Goal: Information Seeking & Learning: Learn about a topic

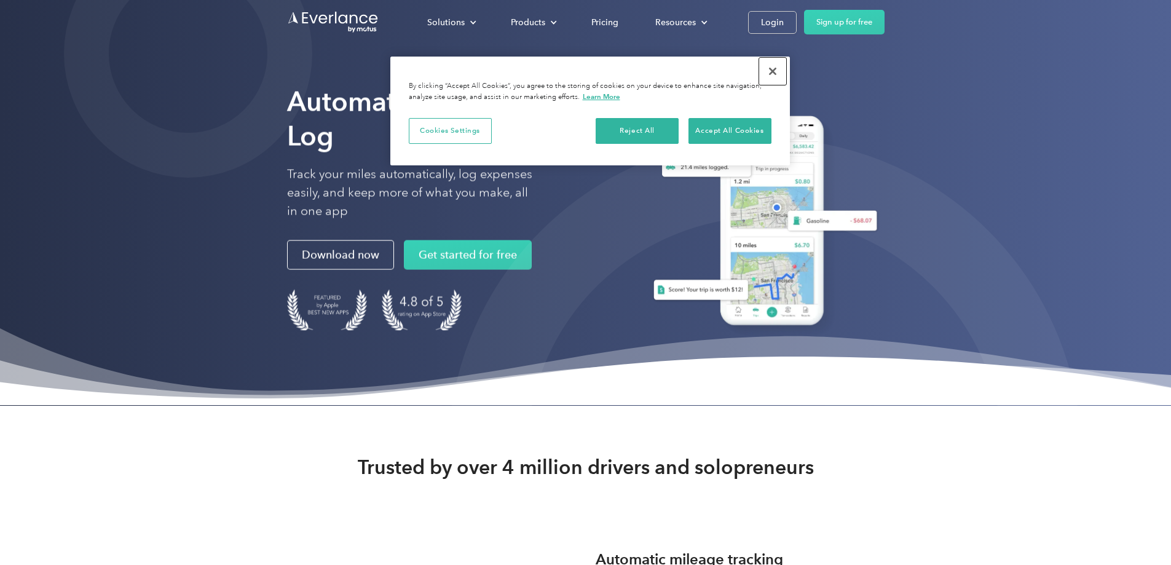
click at [775, 71] on button "Close" at bounding box center [772, 71] width 27 height 27
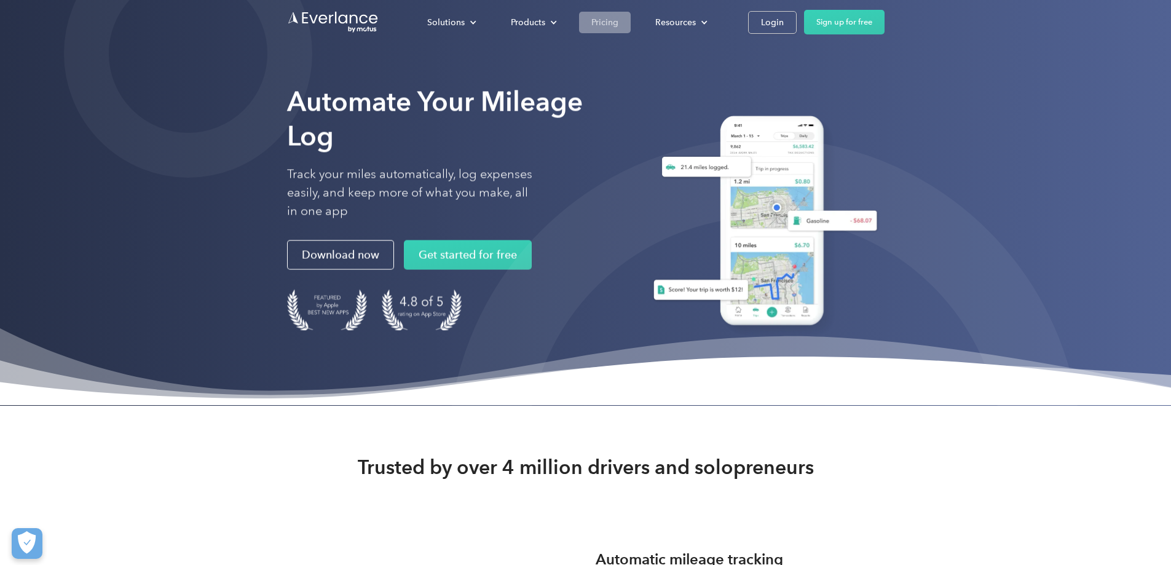
click at [618, 18] on div "Pricing" at bounding box center [604, 22] width 27 height 15
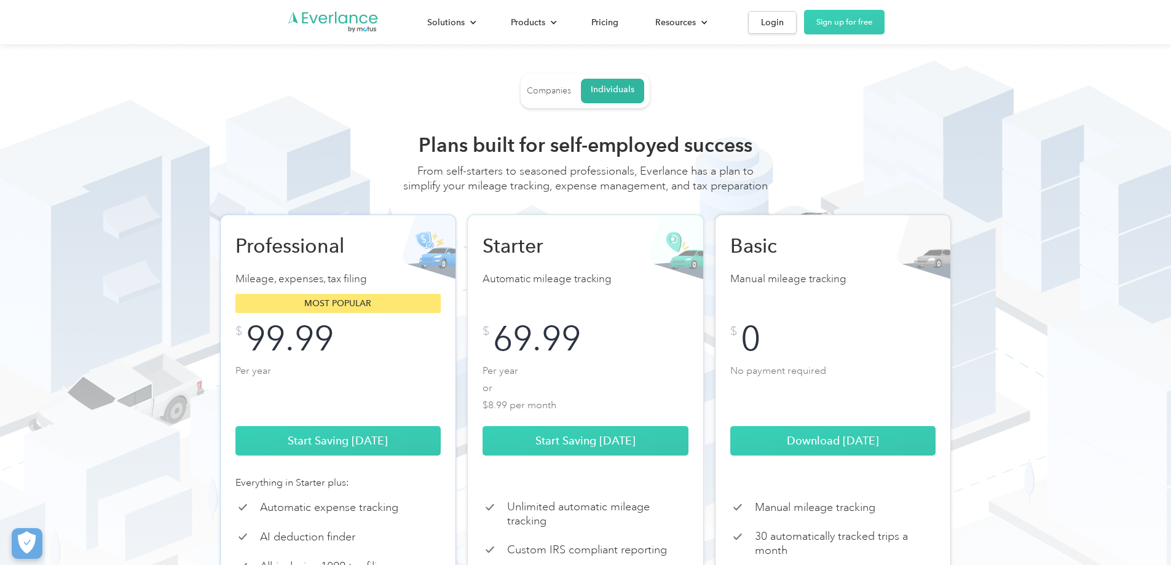
click at [543, 92] on div "Companies" at bounding box center [549, 90] width 44 height 11
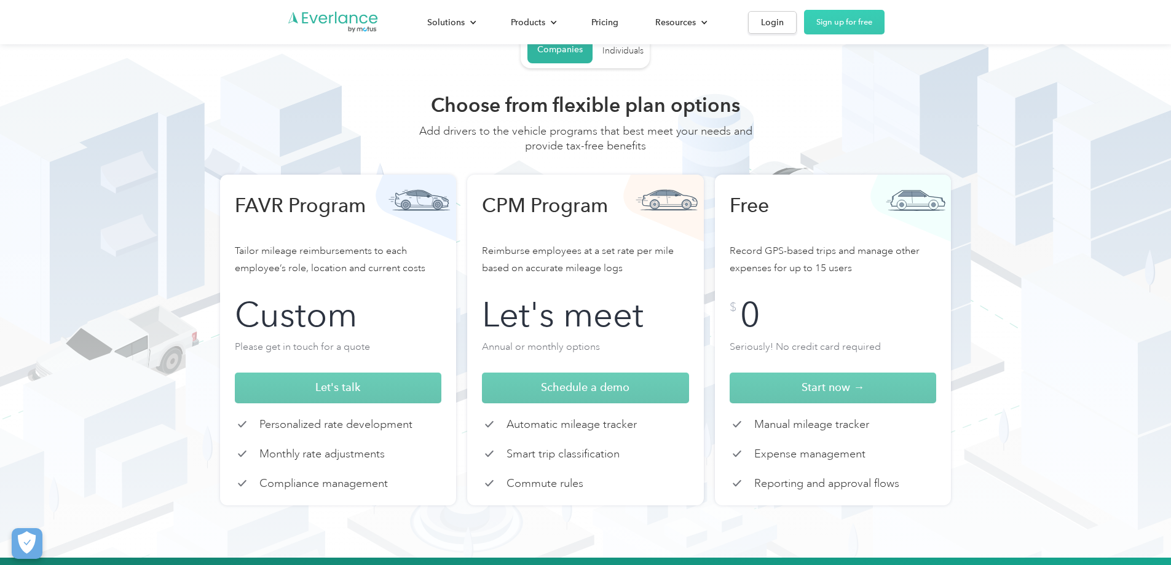
scroll to position [61, 0]
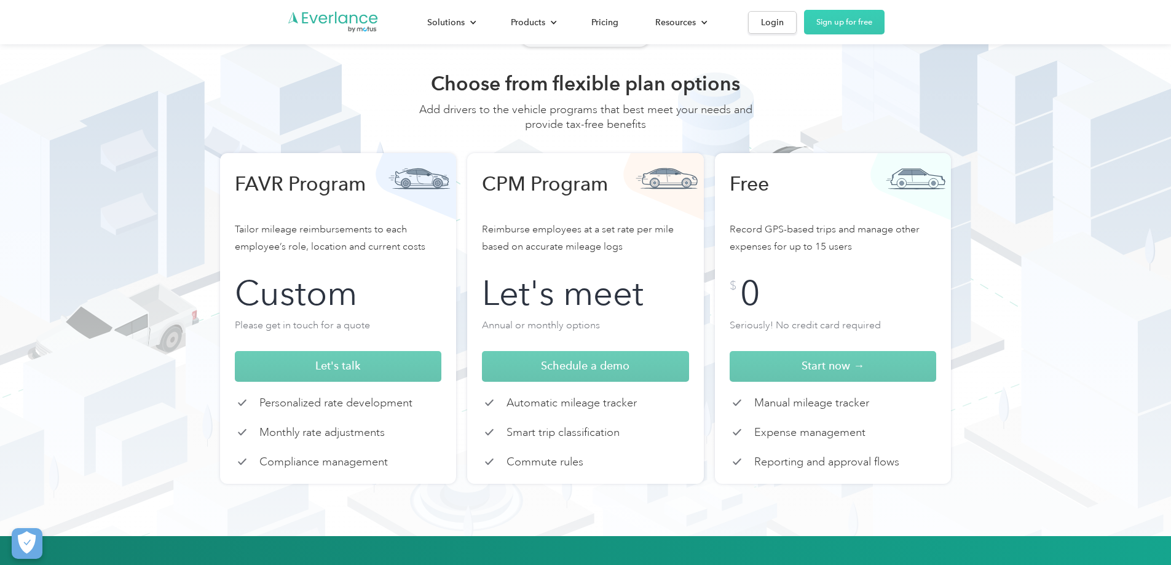
click at [763, 186] on h3 "Free" at bounding box center [809, 195] width 160 height 49
click at [784, 218] on h3 "Free" at bounding box center [809, 195] width 160 height 49
click at [781, 318] on p "Seriously! No credit card required" at bounding box center [832, 328] width 207 height 25
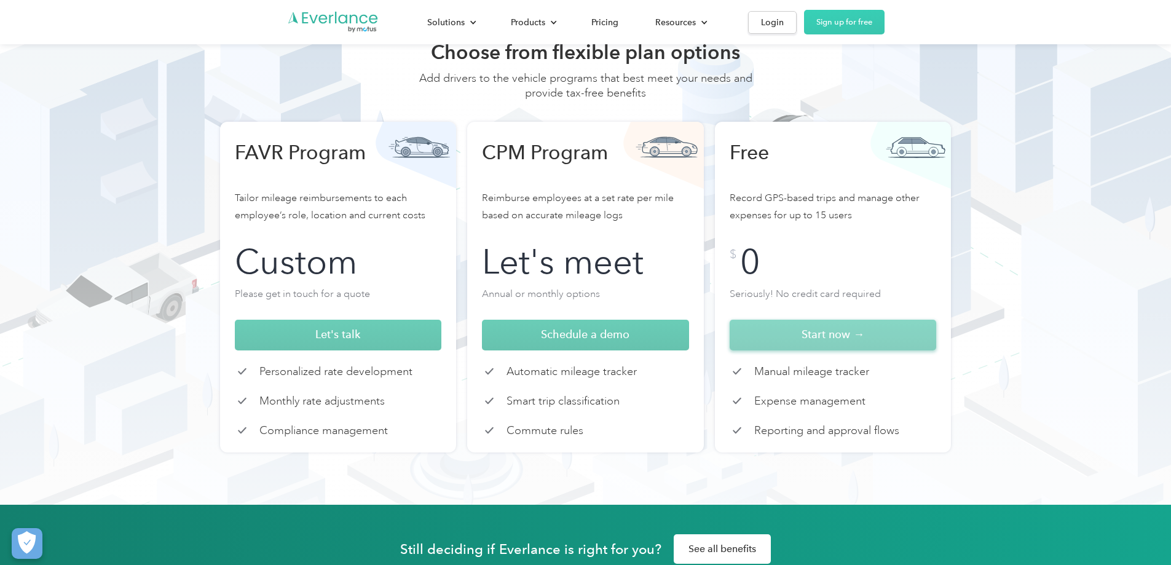
scroll to position [123, 0]
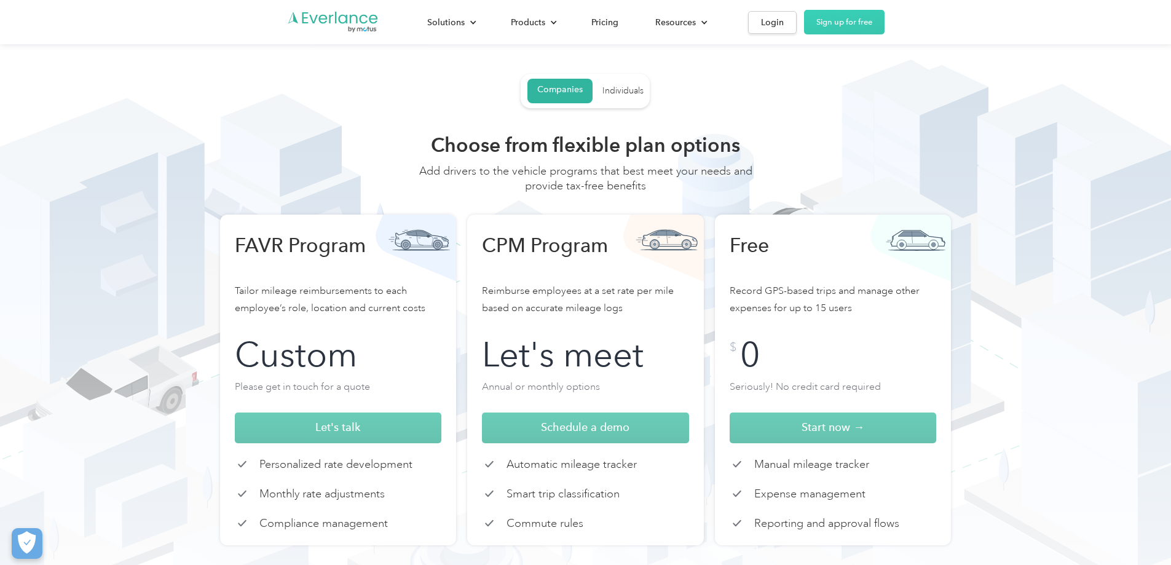
scroll to position [123, 0]
